Goal: Check status

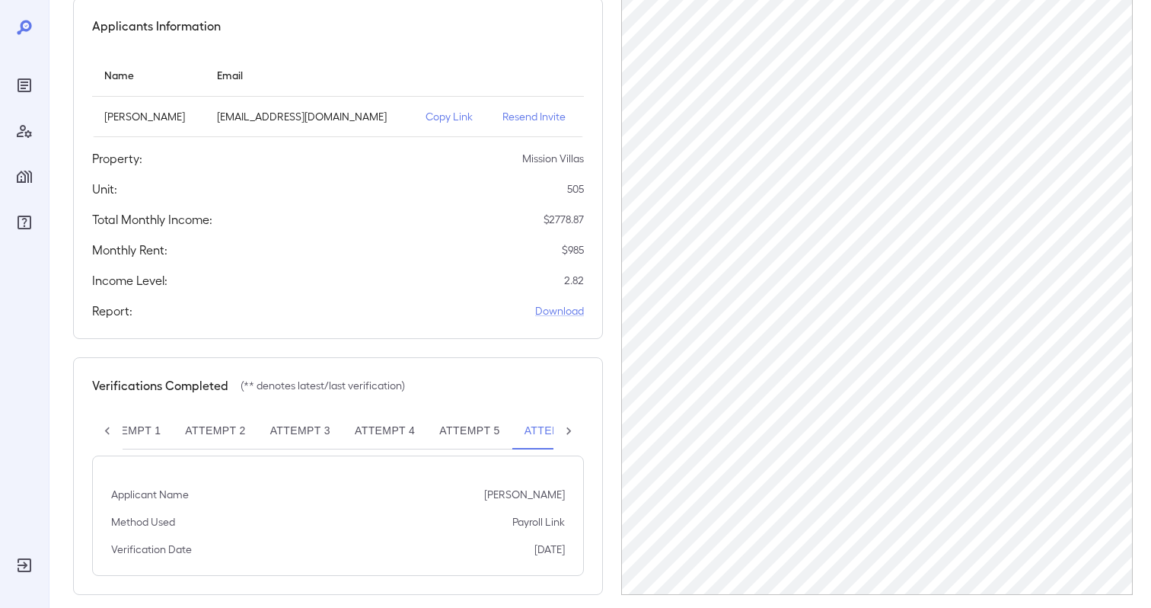
scroll to position [0, 86]
click at [501, 429] on button "Attempt 6**" at bounding box center [508, 431] width 94 height 37
click at [453, 365] on div "Verifications Completed (** denotes latest/last verification) Attempt 1 Attempt…" at bounding box center [338, 476] width 530 height 238
